Goal: Register for event/course

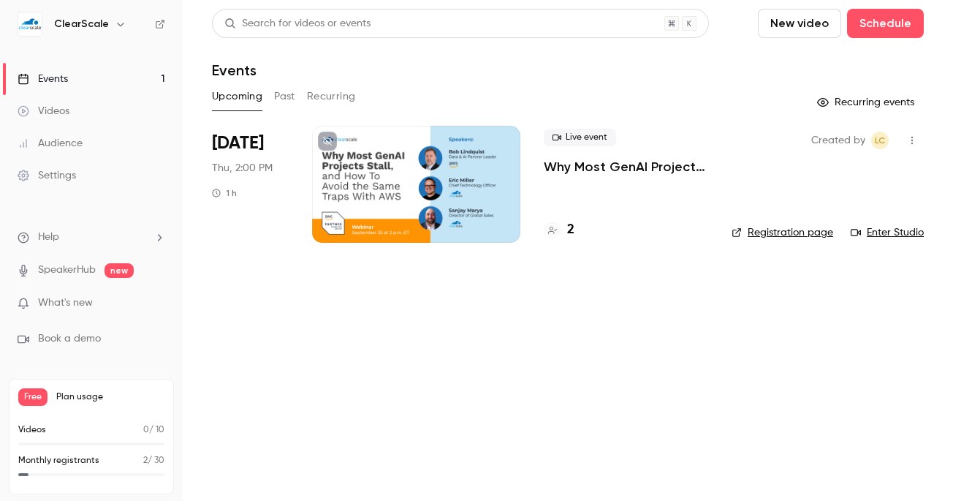
click at [477, 217] on div at bounding box center [416, 184] width 208 height 117
click at [570, 195] on div "Live event Why Most GenAI Projects Stall, and How To Avoid the Same Traps With …" at bounding box center [626, 184] width 164 height 117
click at [791, 229] on link "Registration page" at bounding box center [783, 232] width 102 height 15
